Goal: Transaction & Acquisition: Register for event/course

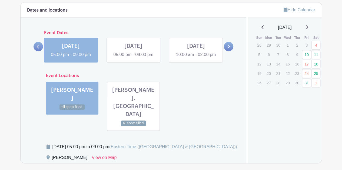
scroll to position [317, 0]
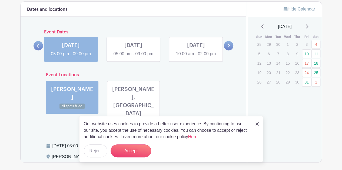
click at [306, 26] on div "[DATE]" at bounding box center [284, 26] width 61 height 6
click at [309, 81] on link "31" at bounding box center [306, 82] width 9 height 9
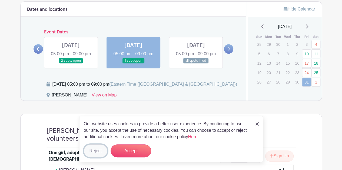
click at [94, 150] on button "Reject" at bounding box center [95, 151] width 23 height 13
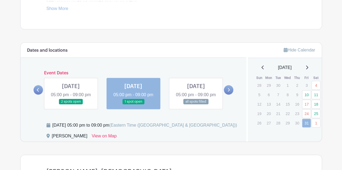
scroll to position [281, 0]
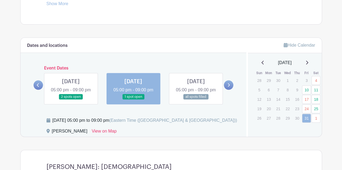
click at [195, 100] on link at bounding box center [195, 100] width 0 height 0
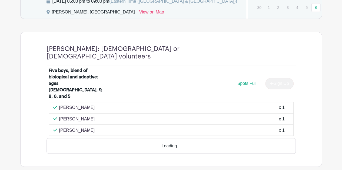
scroll to position [392, 0]
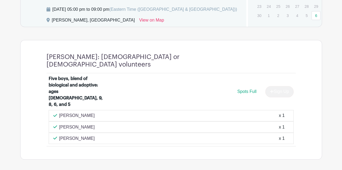
drag, startPoint x: 339, startPoint y: 122, endPoint x: 345, endPoint y: 84, distance: 38.2
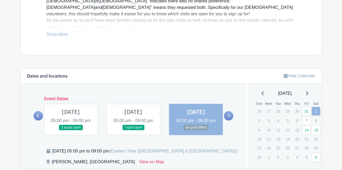
scroll to position [251, 0]
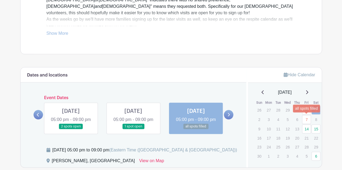
click at [305, 119] on link "7" at bounding box center [306, 119] width 9 height 9
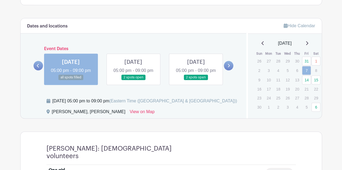
scroll to position [296, 0]
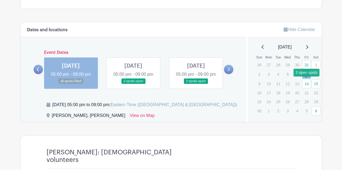
click at [306, 81] on link "14" at bounding box center [306, 83] width 9 height 9
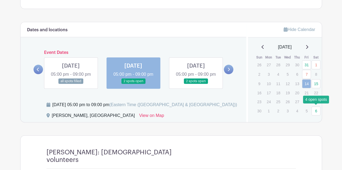
click at [316, 109] on link "6" at bounding box center [315, 111] width 9 height 9
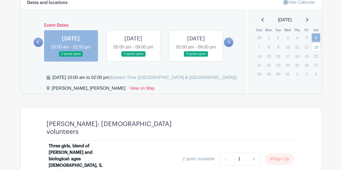
scroll to position [323, 0]
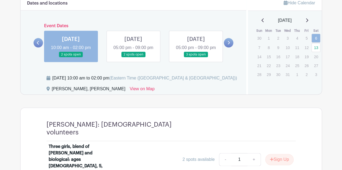
click at [133, 58] on link at bounding box center [133, 58] width 0 height 0
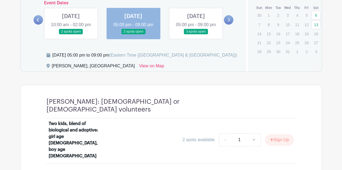
scroll to position [349, 0]
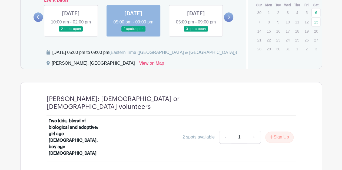
click at [195, 32] on link at bounding box center [195, 32] width 0 height 0
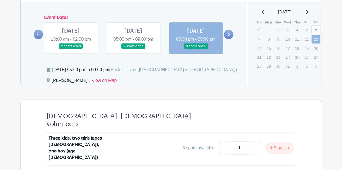
scroll to position [335, 0]
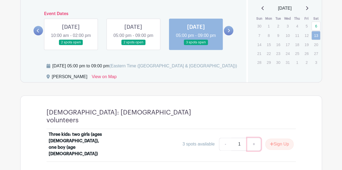
click at [252, 138] on link "+" at bounding box center [254, 144] width 14 height 13
type input "2"
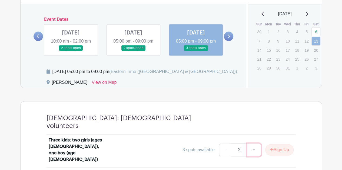
scroll to position [331, 0]
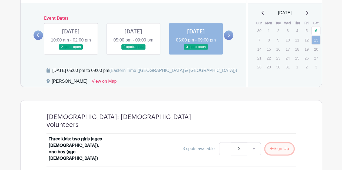
click at [281, 143] on button "Sign Up" at bounding box center [279, 148] width 28 height 11
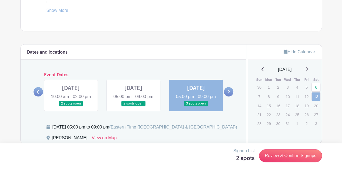
scroll to position [264, 0]
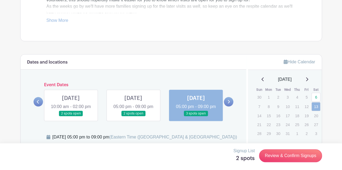
click at [71, 117] on link at bounding box center [71, 117] width 0 height 0
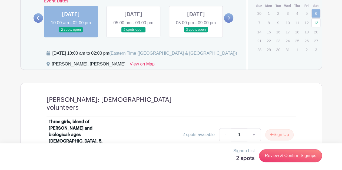
scroll to position [349, 0]
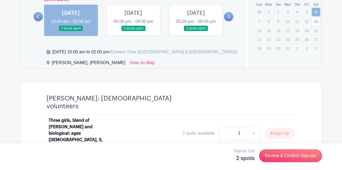
click at [133, 31] on link at bounding box center [133, 31] width 0 height 0
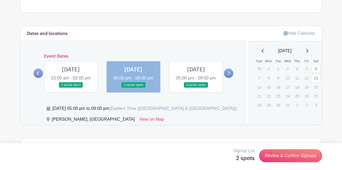
scroll to position [288, 0]
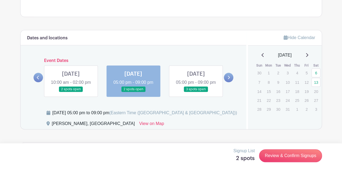
click at [306, 52] on div "December 2025" at bounding box center [284, 55] width 61 height 6
click at [308, 54] on icon at bounding box center [306, 55] width 3 height 4
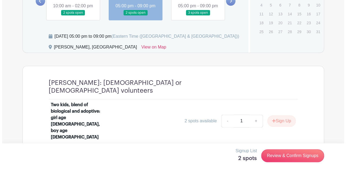
scroll to position [366, 0]
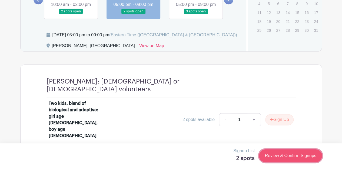
click at [292, 154] on link "Review & Confirm Signups" at bounding box center [290, 156] width 63 height 13
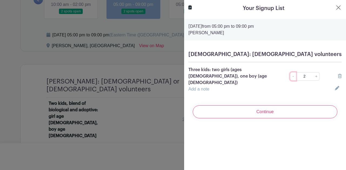
click at [290, 73] on link "-" at bounding box center [293, 76] width 6 height 8
type input "1"
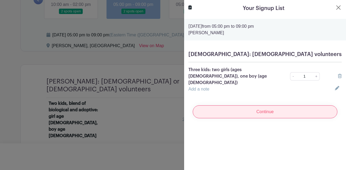
click at [275, 106] on input "Continue" at bounding box center [265, 112] width 144 height 13
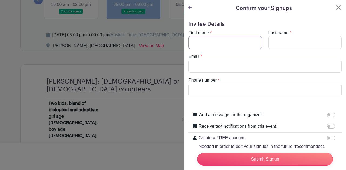
click at [226, 44] on input "First name" at bounding box center [224, 42] width 73 height 13
type input "Karis"
type input "Sutherland"
type input "karissutherland@gmail.com"
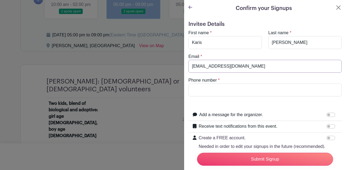
type input "8643205948"
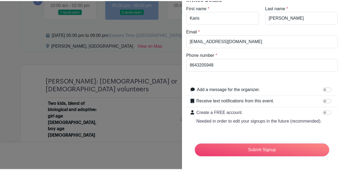
scroll to position [0, 0]
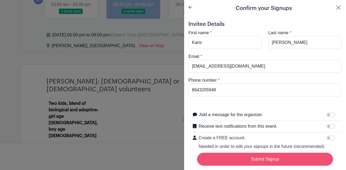
click at [250, 153] on input "Submit Signup" at bounding box center [265, 159] width 136 height 13
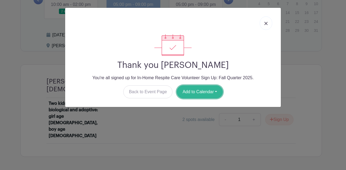
click at [205, 97] on button "Add to Calendar" at bounding box center [200, 92] width 46 height 13
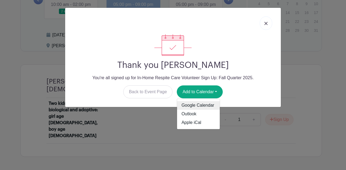
click at [198, 107] on link "Google Calendar" at bounding box center [198, 106] width 43 height 9
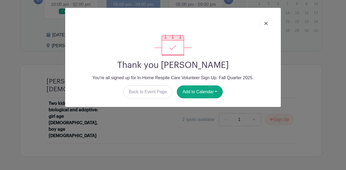
click at [262, 21] on link at bounding box center [265, 23] width 12 height 14
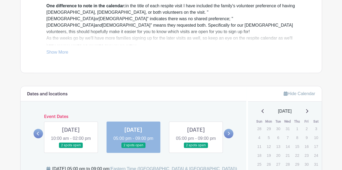
scroll to position [229, 0]
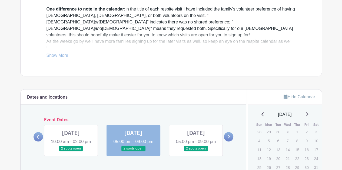
click at [261, 114] on icon at bounding box center [262, 114] width 3 height 4
click at [261, 114] on icon at bounding box center [262, 115] width 2 height 4
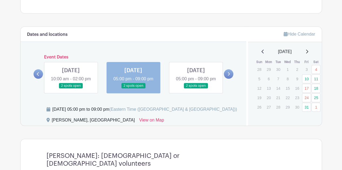
scroll to position [282, 0]
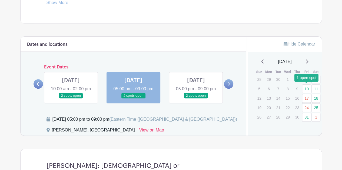
click at [307, 86] on link "10" at bounding box center [306, 89] width 9 height 9
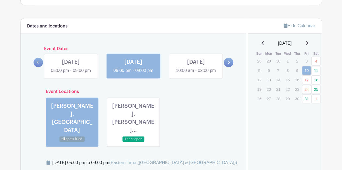
scroll to position [293, 0]
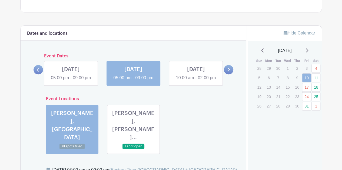
click at [133, 150] on link at bounding box center [133, 150] width 0 height 0
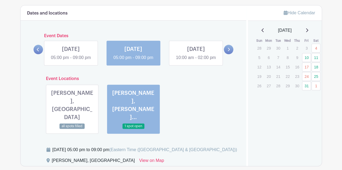
scroll to position [308, 0]
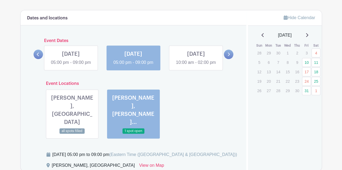
click at [195, 66] on link at bounding box center [195, 66] width 0 height 0
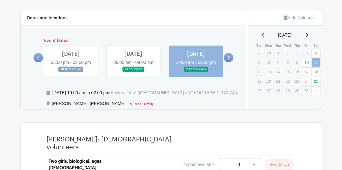
click at [229, 59] on icon at bounding box center [228, 58] width 2 height 4
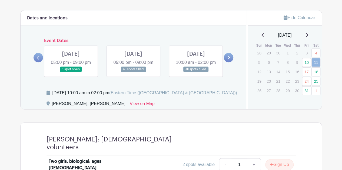
click at [71, 72] on link at bounding box center [71, 72] width 0 height 0
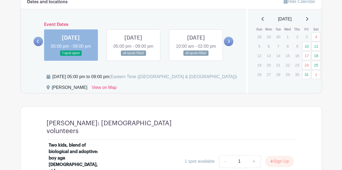
scroll to position [324, 0]
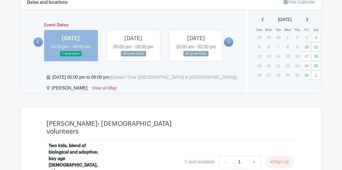
click at [133, 57] on link at bounding box center [133, 57] width 0 height 0
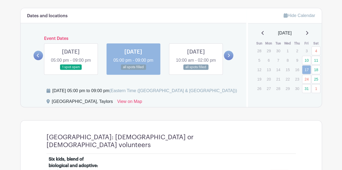
scroll to position [311, 0]
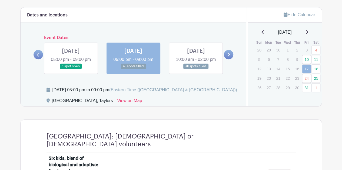
click at [195, 69] on link at bounding box center [195, 69] width 0 height 0
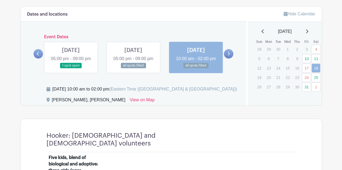
scroll to position [313, 0]
